Goal: Information Seeking & Learning: Learn about a topic

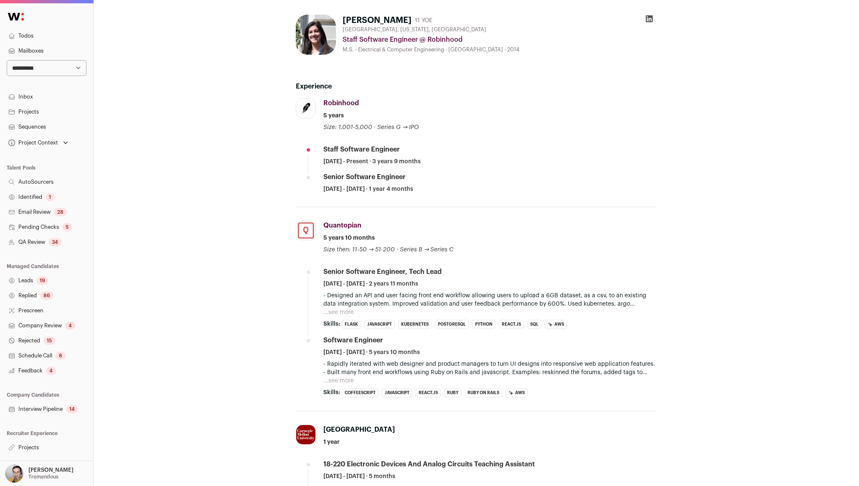
scroll to position [10, 0]
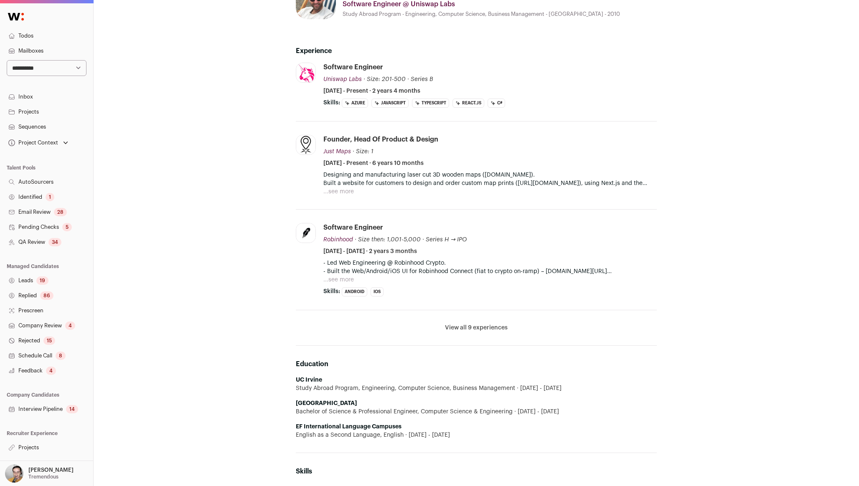
scroll to position [284, 0]
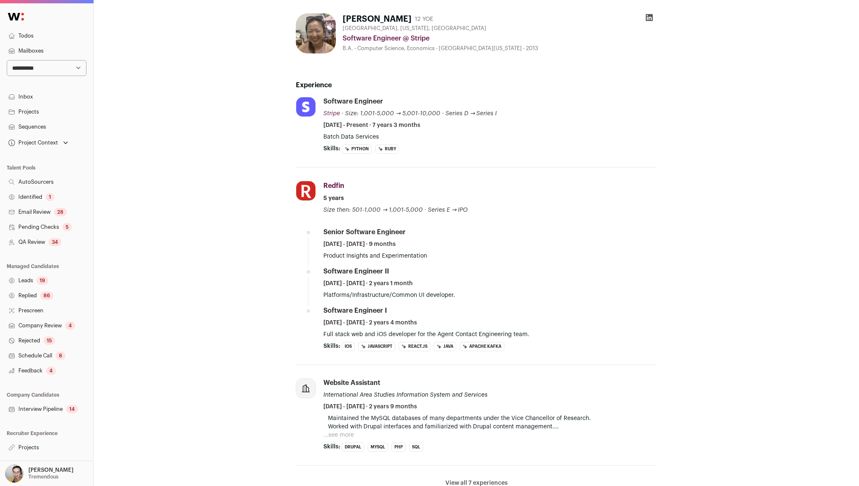
scroll to position [19, 0]
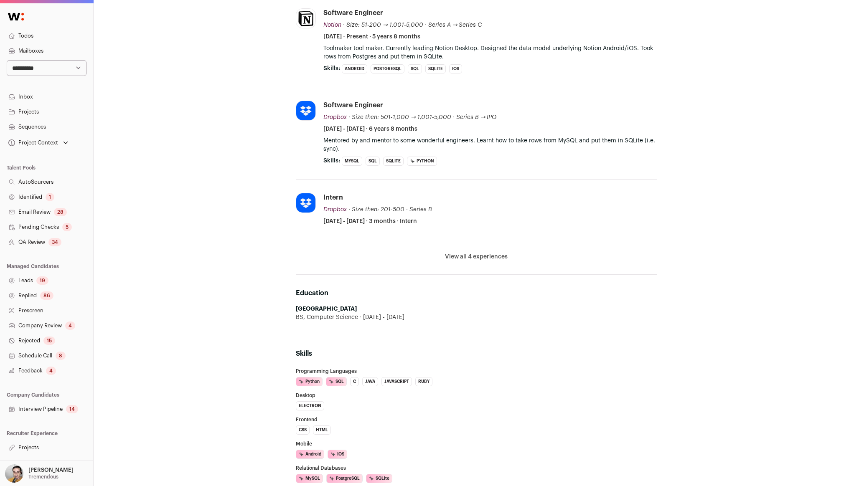
scroll to position [172, 0]
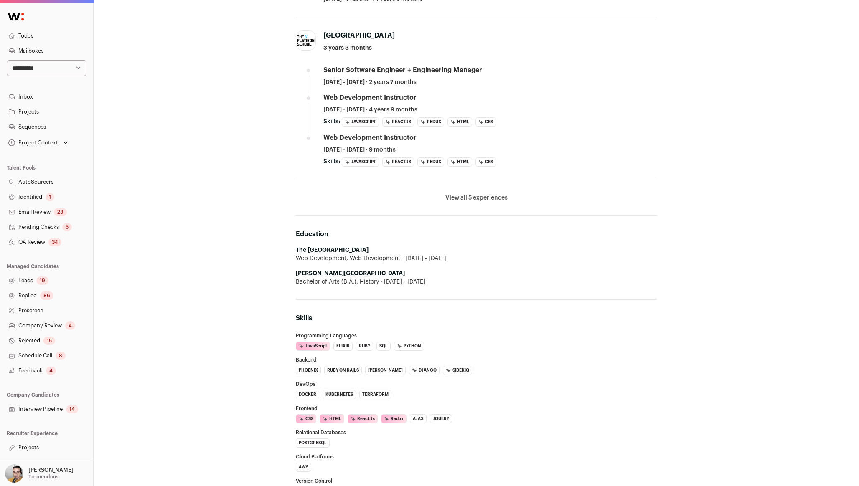
scroll to position [283, 0]
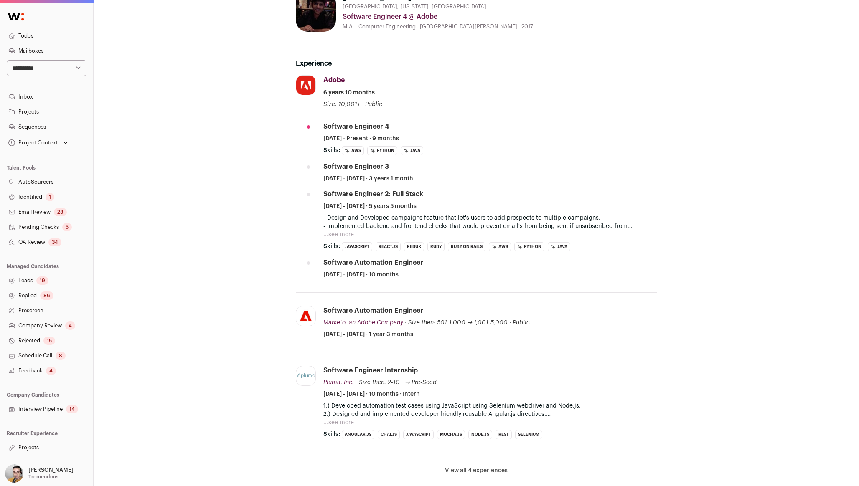
scroll to position [34, 0]
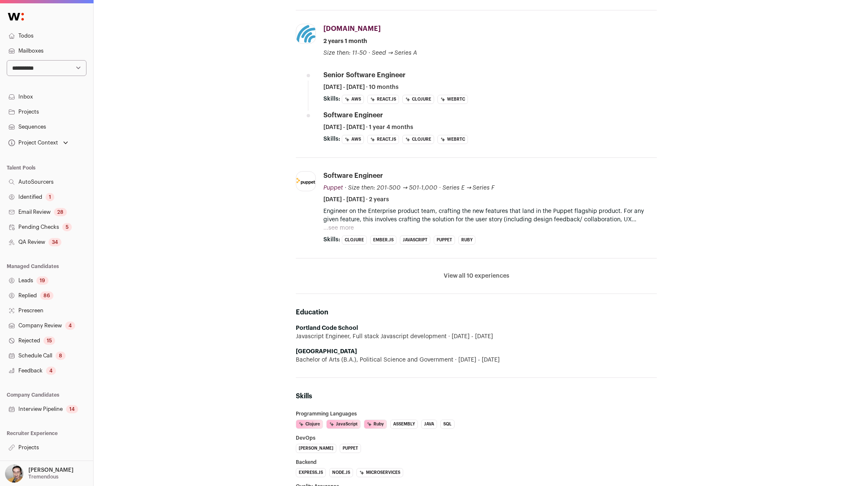
scroll to position [366, 0]
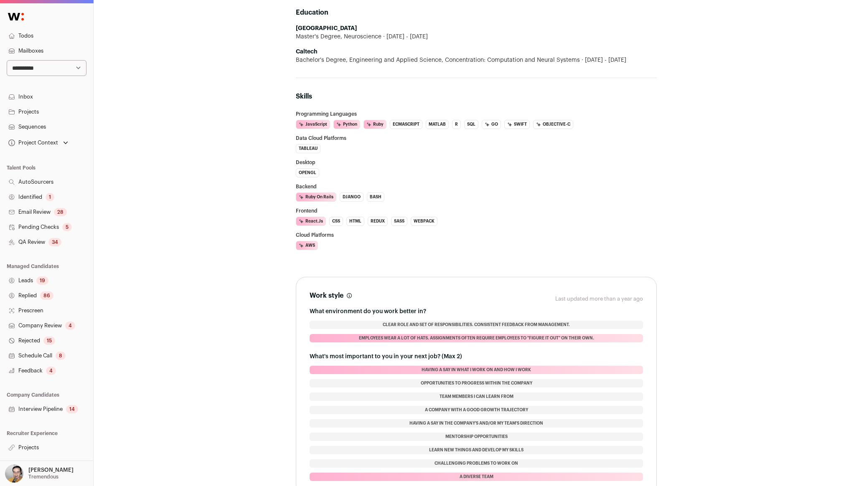
scroll to position [557, 0]
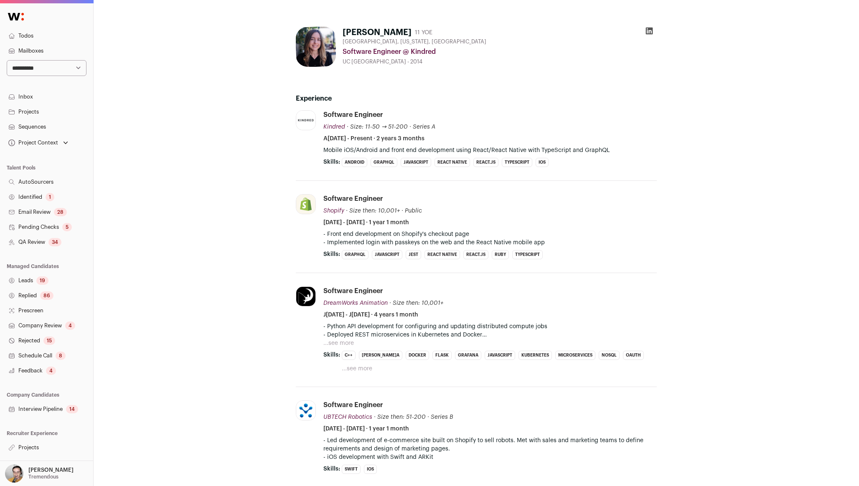
click at [376, 439] on p "- Led development of e-commerce site built on Shopify to sell robots. Met with …" at bounding box center [489, 444] width 333 height 17
